Goal: Task Accomplishment & Management: Manage account settings

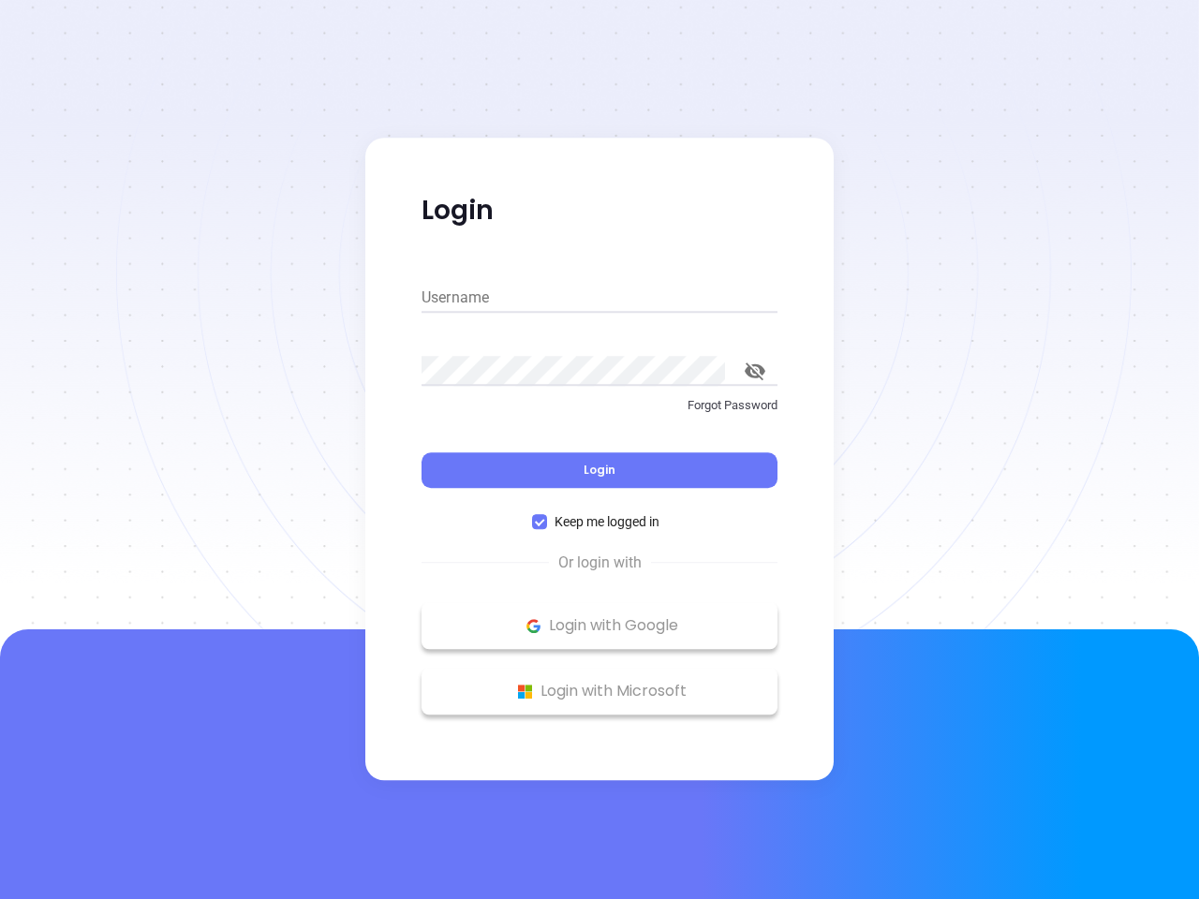
click at [600, 450] on div "Login" at bounding box center [600, 459] width 356 height 58
click at [600, 298] on input "Username" at bounding box center [600, 298] width 356 height 30
click at [755, 371] on icon "toggle password visibility" at bounding box center [755, 372] width 21 height 18
click at [600, 470] on span "Login" at bounding box center [600, 470] width 32 height 16
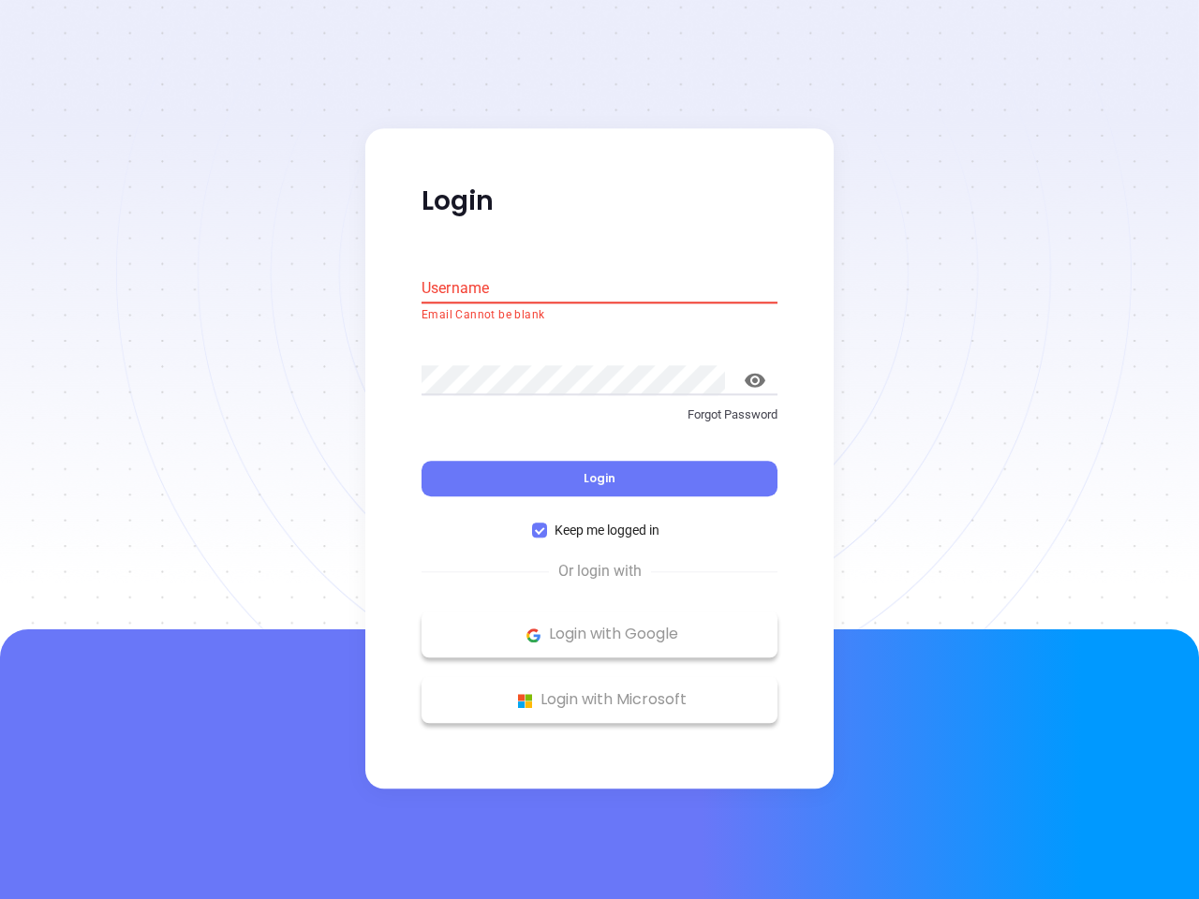
click at [600, 522] on span "Keep me logged in" at bounding box center [607, 531] width 120 height 21
click at [547, 524] on input "Keep me logged in" at bounding box center [539, 531] width 15 height 15
checkbox input "false"
click at [600, 626] on p "Login with Google" at bounding box center [599, 635] width 337 height 28
click at [600, 691] on p "Login with Microsoft" at bounding box center [599, 701] width 337 height 28
